Goal: Task Accomplishment & Management: Use online tool/utility

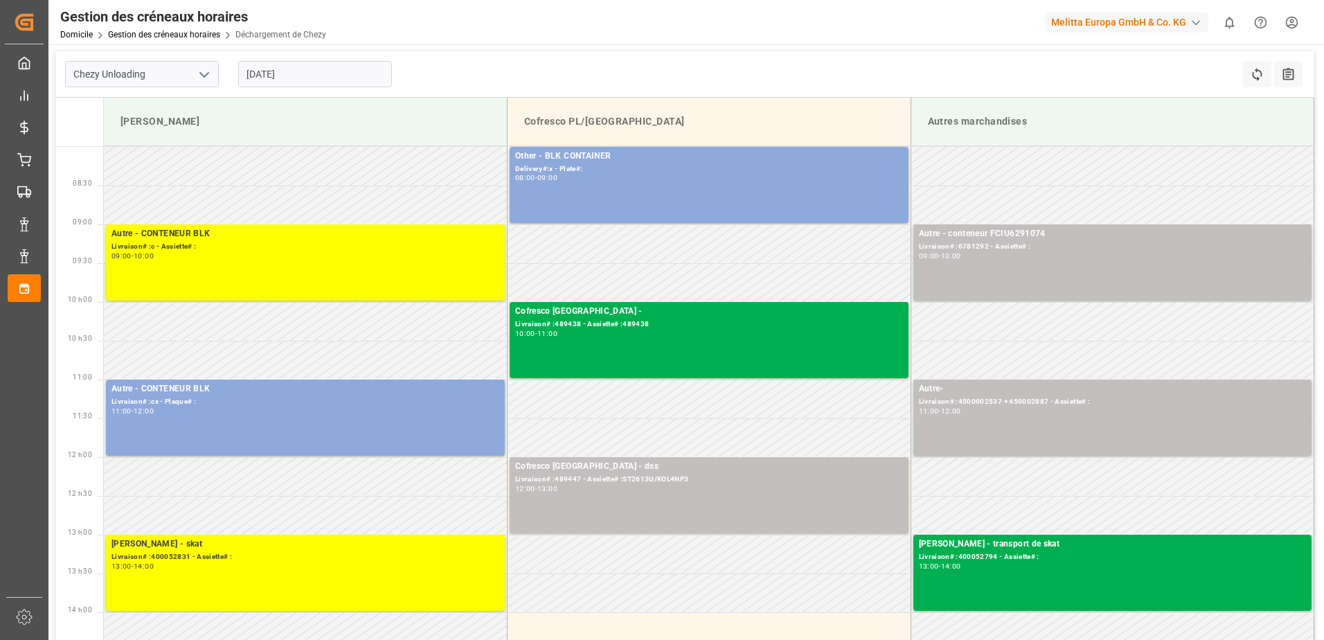
scroll to position [208, 0]
